Goal: Check status: Check status

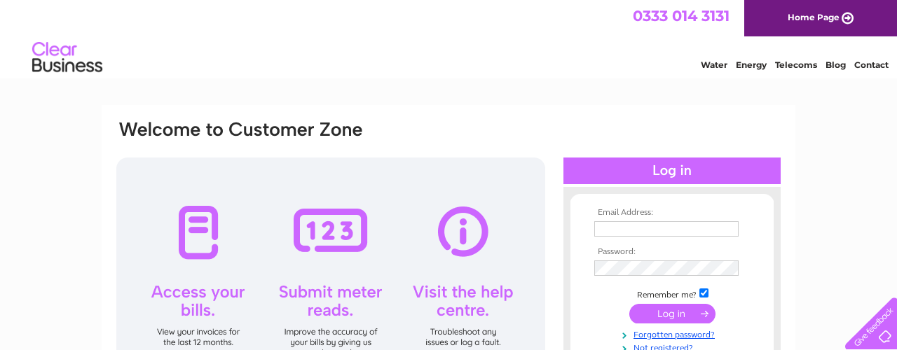
type input "brownmalcolm761@gmail.com"
click at [664, 319] on input "submit" at bounding box center [672, 314] width 86 height 20
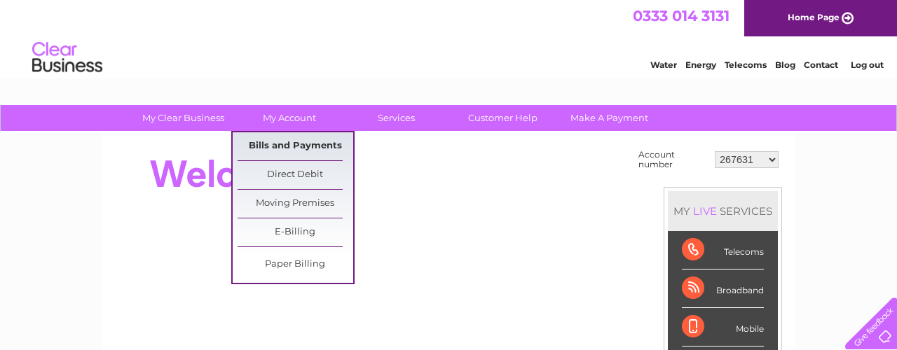
click at [292, 148] on link "Bills and Payments" at bounding box center [296, 146] width 116 height 28
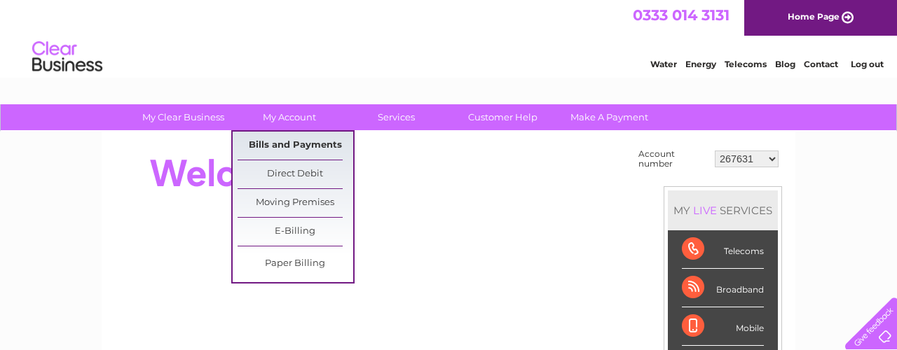
click at [292, 148] on link "Bills and Payments" at bounding box center [296, 146] width 116 height 28
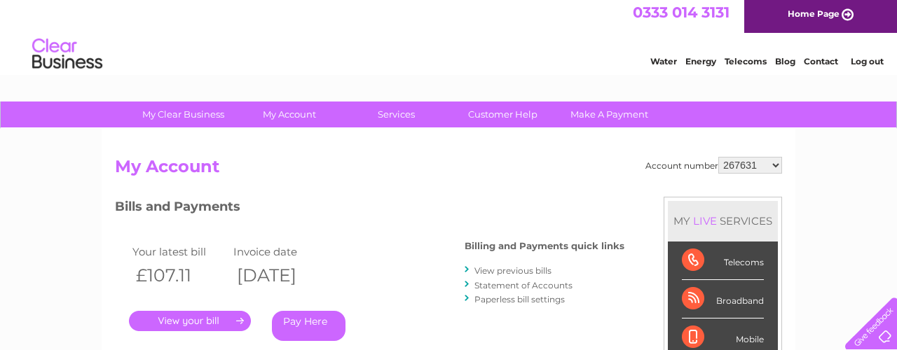
scroll to position [1, 0]
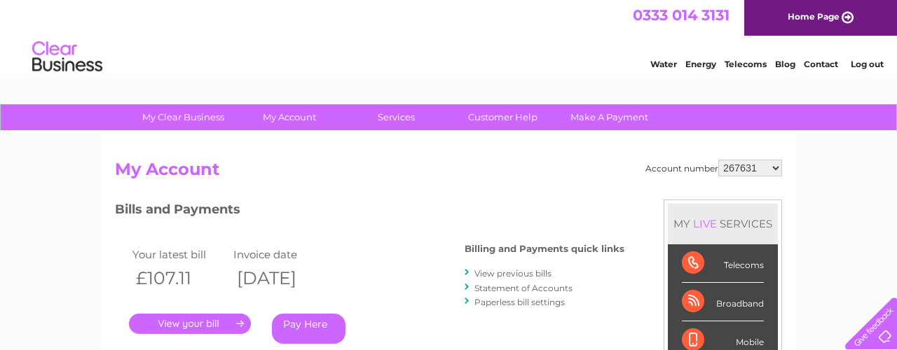
click at [557, 289] on link "Statement of Accounts" at bounding box center [523, 288] width 98 height 11
